Goal: Information Seeking & Learning: Learn about a topic

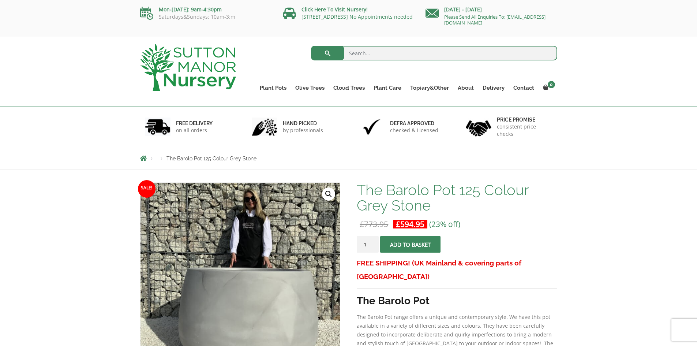
click at [215, 69] on img at bounding box center [188, 67] width 96 height 47
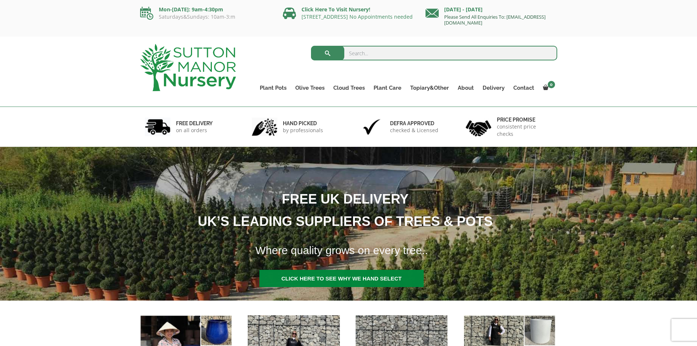
click at [509, 24] on link "Please Send All Enquiries To: [EMAIL_ADDRESS][DOMAIN_NAME]" at bounding box center [494, 20] width 101 height 12
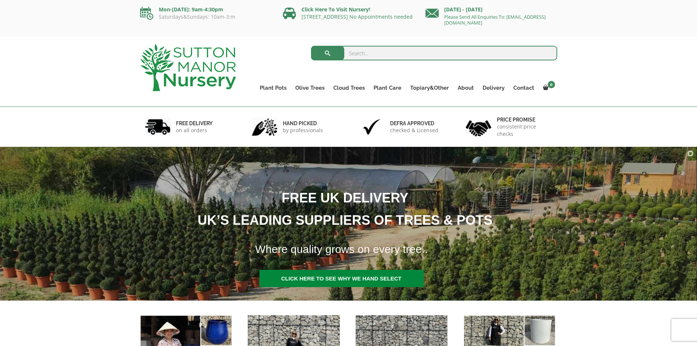
drag, startPoint x: 531, startPoint y: 23, endPoint x: 444, endPoint y: 27, distance: 86.4
click at [444, 27] on div "Monday - Sunday Please Send All Enquiries To: enquiries@suttonmanornursery.co.uk" at bounding box center [491, 17] width 132 height 24
copy link "[EMAIL_ADDRESS][DOMAIN_NAME]"
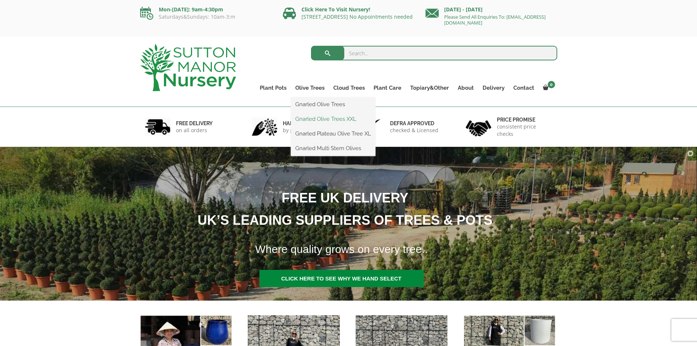
click at [316, 115] on link "Gnarled Olive Trees XXL" at bounding box center [333, 118] width 84 height 11
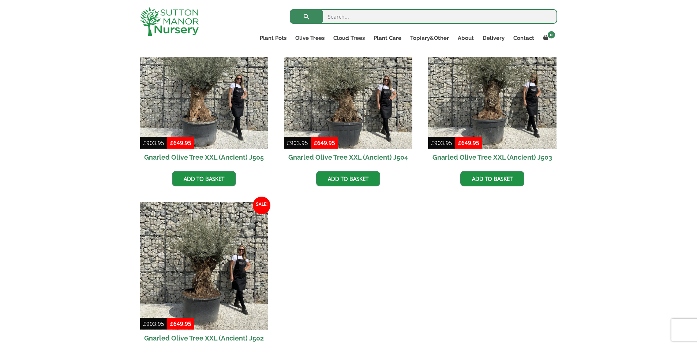
scroll to position [1060, 0]
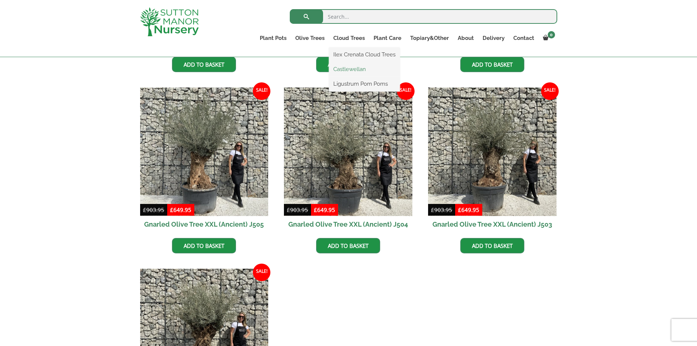
click at [345, 65] on link "Castlewellan" at bounding box center [364, 69] width 71 height 11
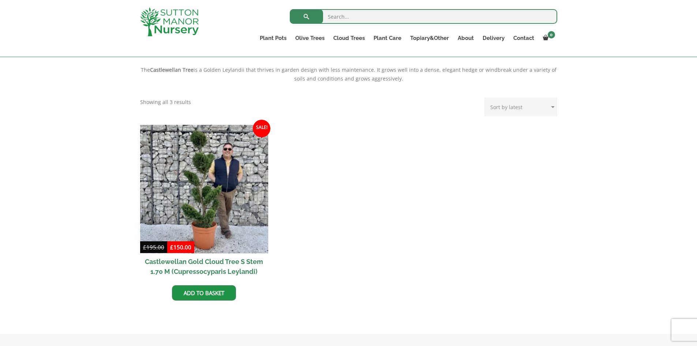
scroll to position [256, 0]
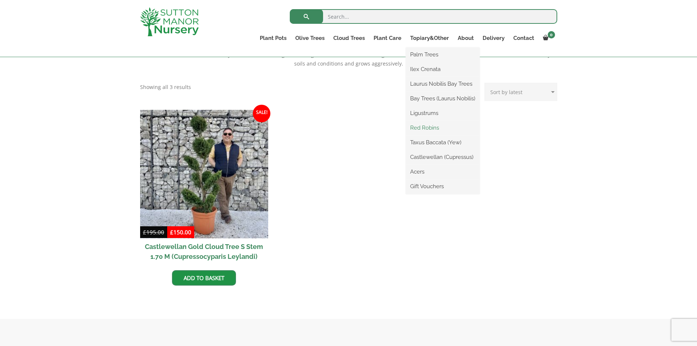
click at [430, 125] on link "Red Robins" at bounding box center [442, 127] width 74 height 11
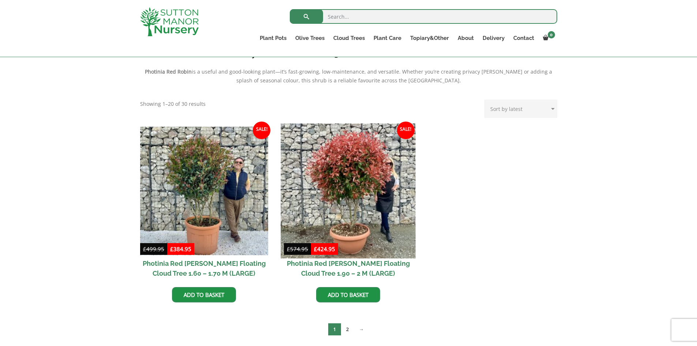
scroll to position [292, 0]
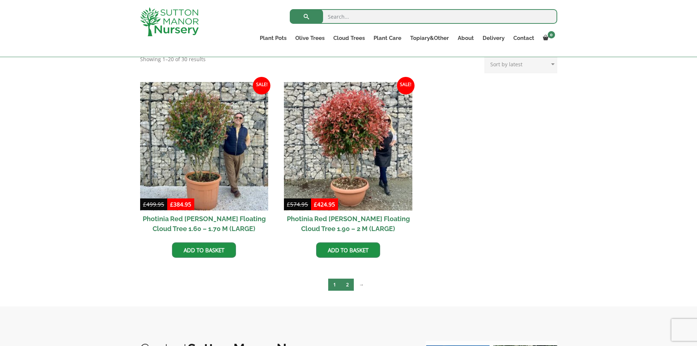
click at [346, 284] on link "2" at bounding box center [347, 284] width 13 height 12
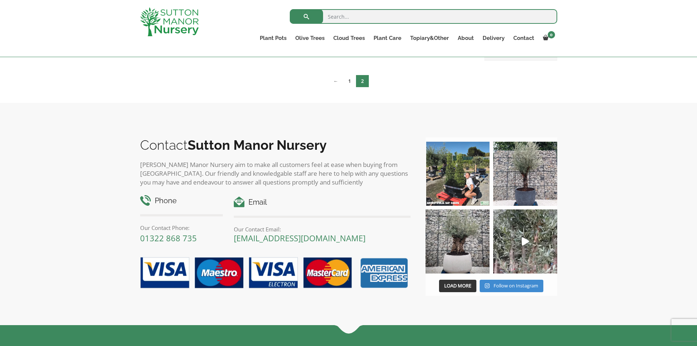
scroll to position [183, 0]
